Goal: Task Accomplishment & Management: Use online tool/utility

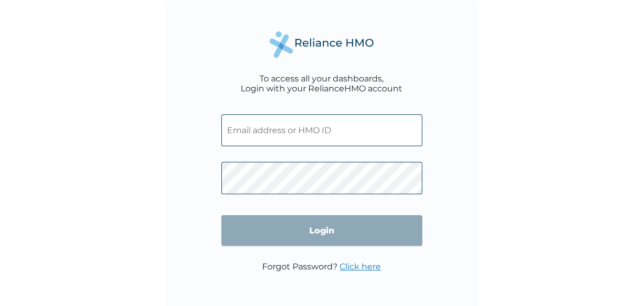
type input "ABP/10365/A"
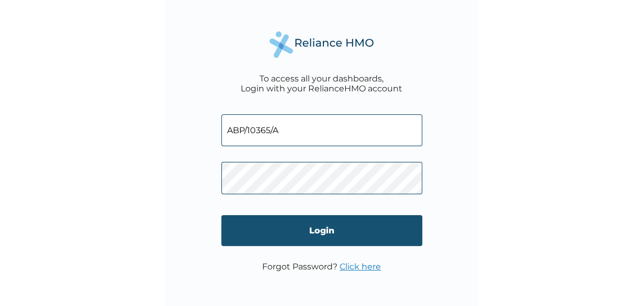
click at [321, 233] on input "Login" at bounding box center [321, 230] width 201 height 31
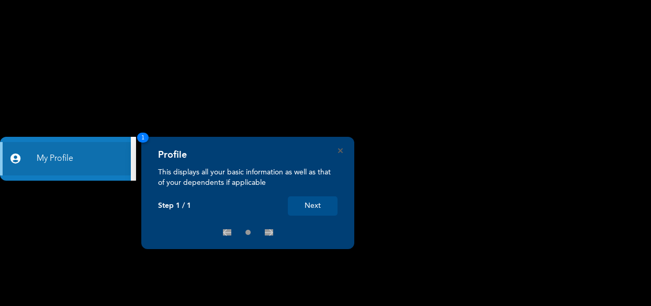
click at [313, 207] on button "Next" at bounding box center [313, 206] width 50 height 19
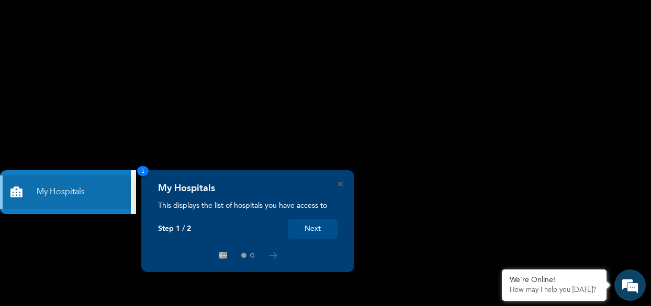
click at [310, 231] on button "Next" at bounding box center [313, 229] width 50 height 19
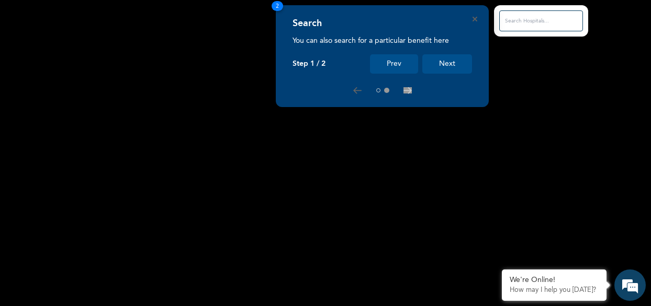
click at [445, 64] on button "Next" at bounding box center [447, 63] width 50 height 19
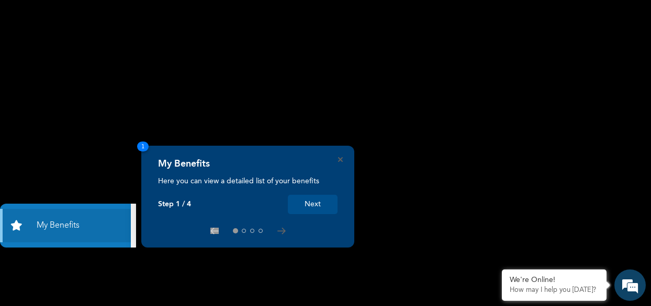
click at [311, 203] on button "Next" at bounding box center [313, 204] width 50 height 19
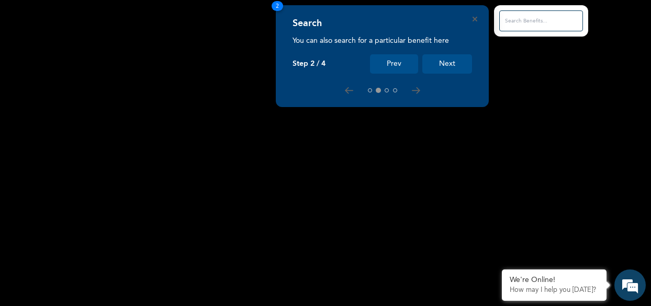
click at [447, 65] on button "Next" at bounding box center [447, 63] width 50 height 19
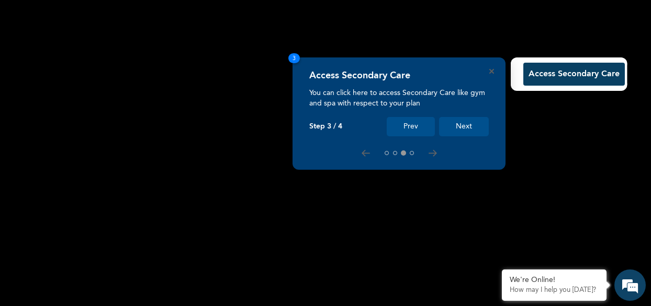
click at [465, 128] on button "Next" at bounding box center [464, 126] width 50 height 19
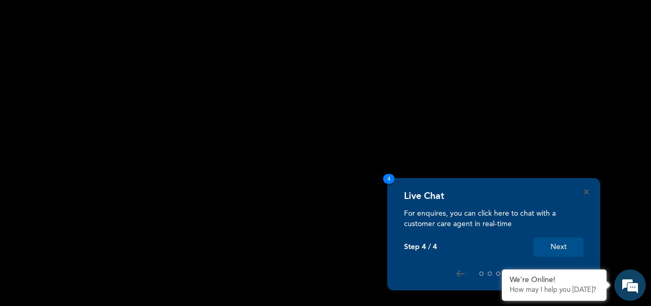
click at [560, 250] on button "Next" at bounding box center [558, 247] width 50 height 19
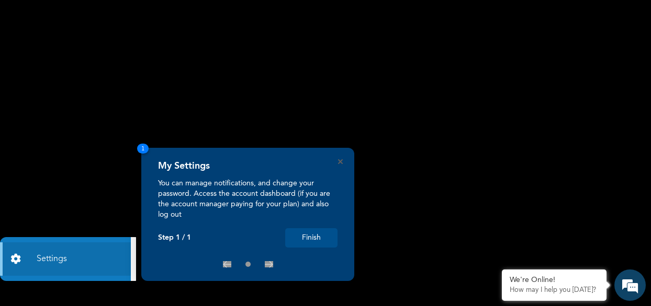
click at [313, 236] on button "Finish" at bounding box center [311, 238] width 52 height 19
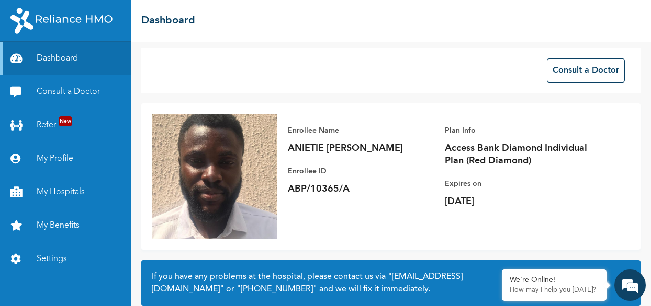
scroll to position [5, 0]
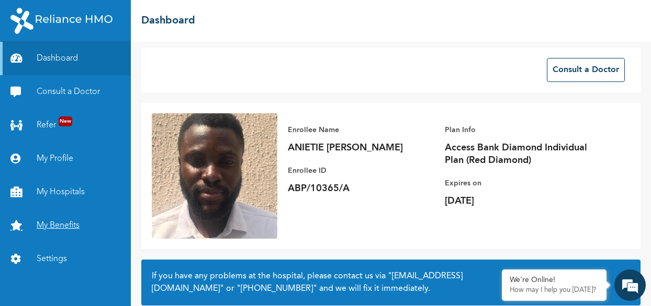
click at [60, 227] on link "My Benefits" at bounding box center [65, 225] width 131 height 33
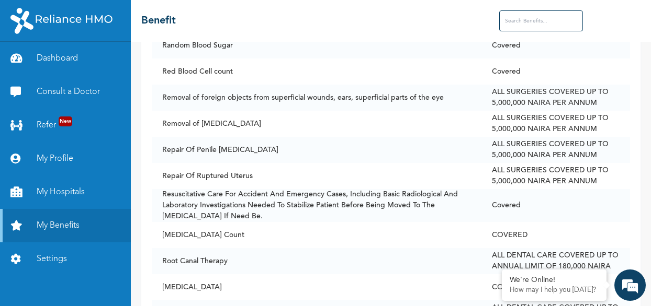
scroll to position [6054, 0]
click at [397, 136] on td "Repair Of Penile [MEDICAL_DATA]" at bounding box center [316, 149] width 329 height 26
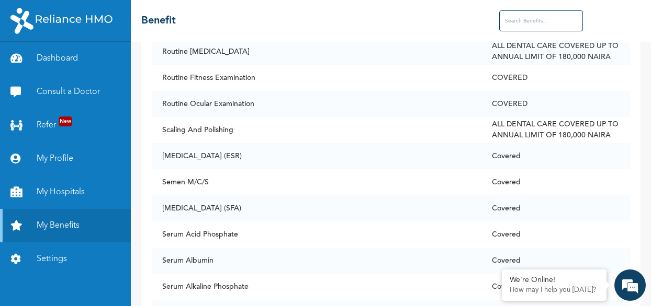
scroll to position [6448, 0]
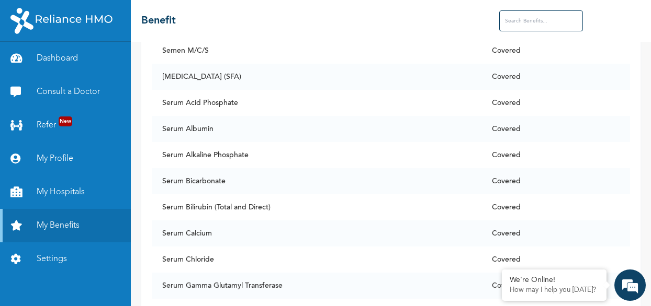
click at [534, 22] on input "text" at bounding box center [541, 20] width 84 height 21
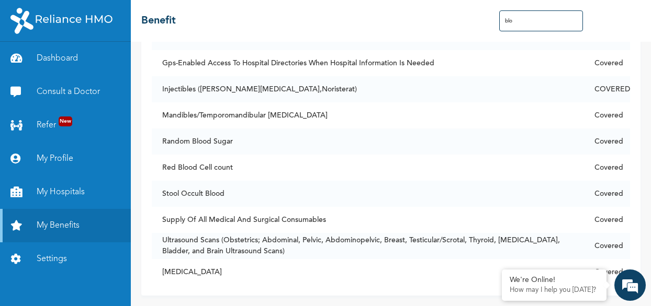
scroll to position [310, 0]
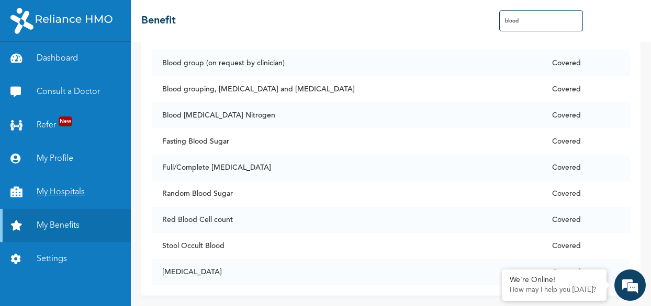
type input "blood"
click at [61, 193] on link "My Hospitals" at bounding box center [65, 192] width 131 height 33
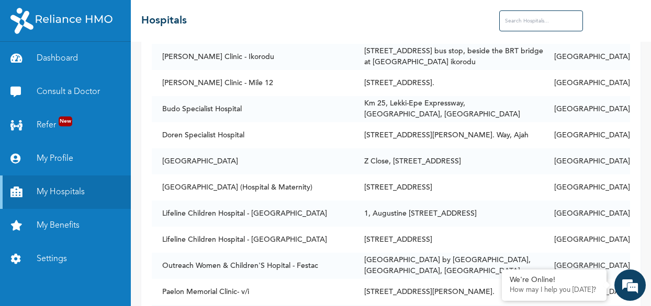
scroll to position [268, 0]
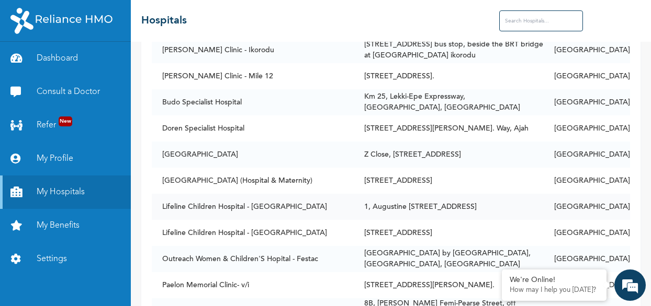
click at [341, 201] on td "Lifeline Children Hospital - [GEOGRAPHIC_DATA]" at bounding box center [253, 207] width 202 height 26
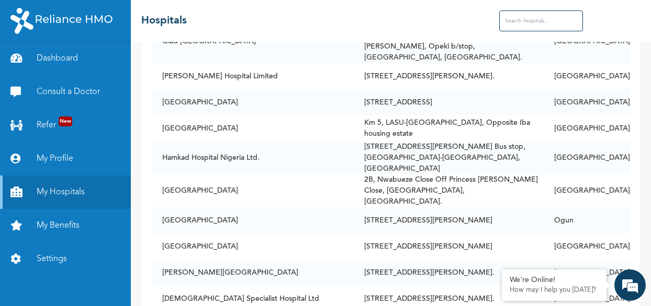
scroll to position [2330, 0]
click at [526, 20] on input "text" at bounding box center [541, 20] width 84 height 21
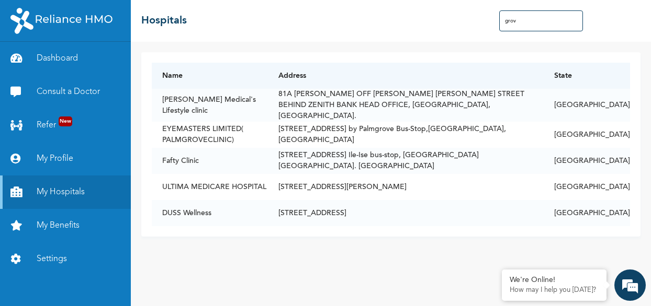
scroll to position [0, 0]
type input "grov"
click at [633, 278] on em at bounding box center [629, 285] width 28 height 28
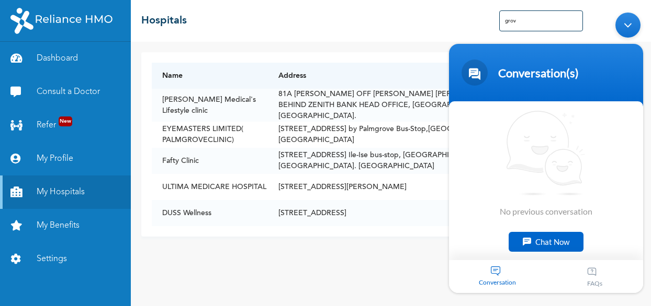
click at [554, 245] on div "Chat Now" at bounding box center [545, 242] width 75 height 20
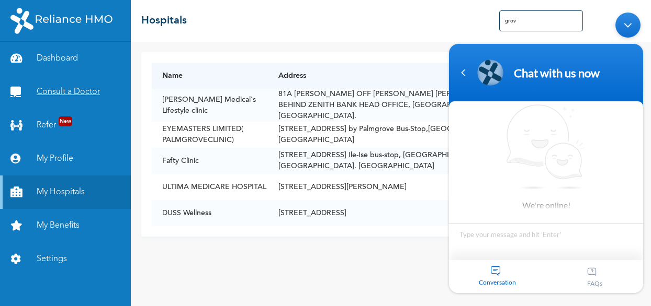
click at [69, 97] on link "Consult a Doctor" at bounding box center [65, 91] width 131 height 33
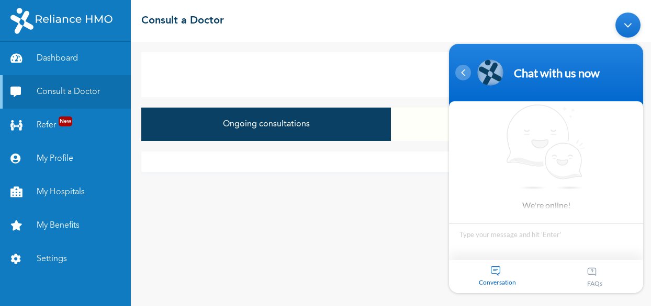
click at [462, 76] on div "Navigation go back" at bounding box center [463, 73] width 16 height 16
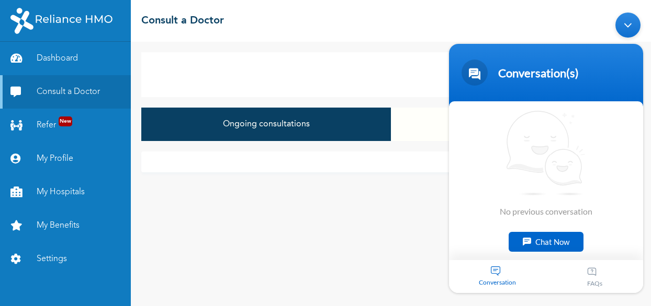
click at [412, 176] on div "New Consultation Ongoing consultations Closed consultations" at bounding box center [391, 174] width 520 height 265
click at [631, 25] on div "Minimize live chat window" at bounding box center [627, 25] width 25 height 25
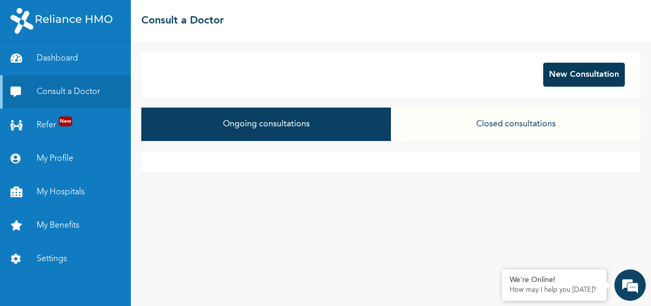
click at [569, 73] on button "New Consultation" at bounding box center [584, 75] width 82 height 24
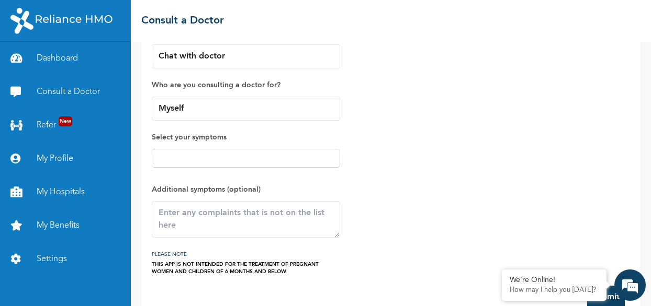
scroll to position [69, 0]
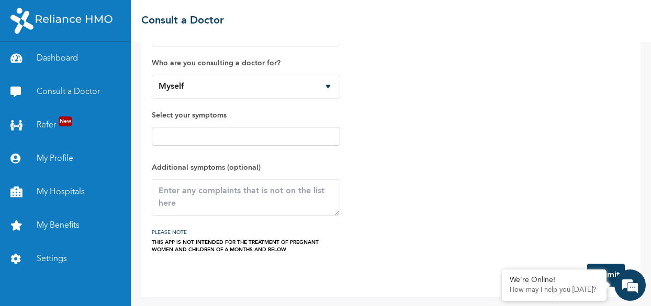
click at [608, 265] on button "Submit" at bounding box center [606, 275] width 38 height 23
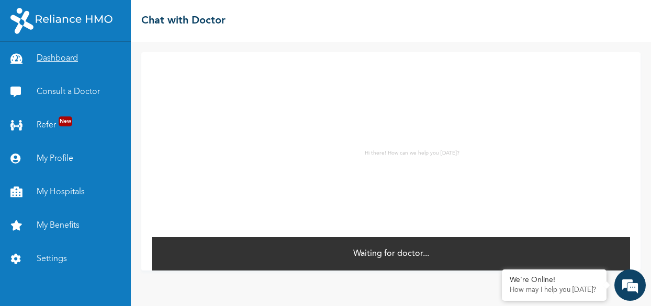
click at [72, 55] on link "Dashboard" at bounding box center [65, 58] width 131 height 33
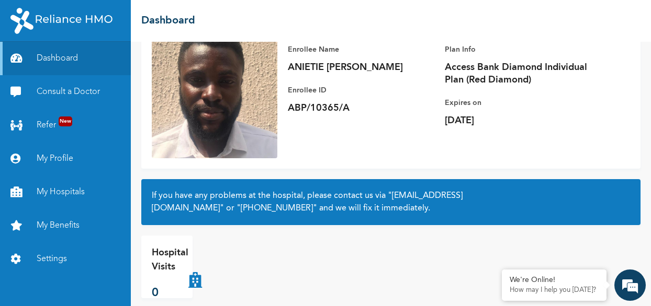
scroll to position [98, 0]
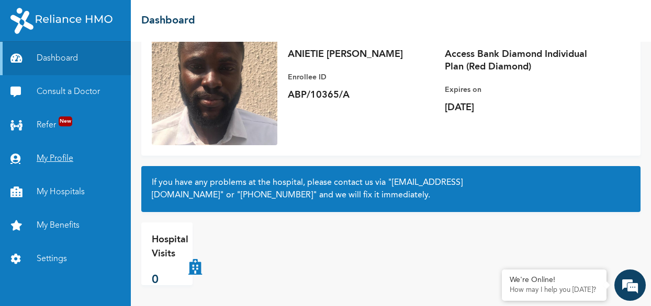
click at [61, 162] on link "My Profile" at bounding box center [65, 158] width 131 height 33
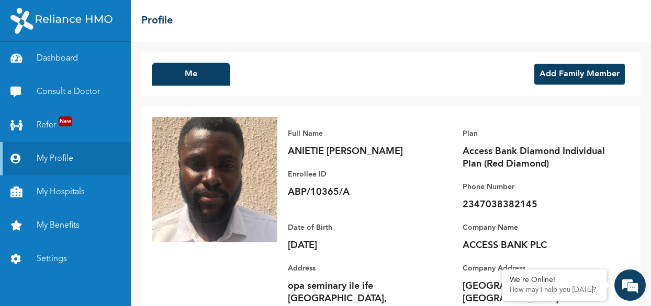
scroll to position [41, 0]
